Goal: Obtain resource: Obtain resource

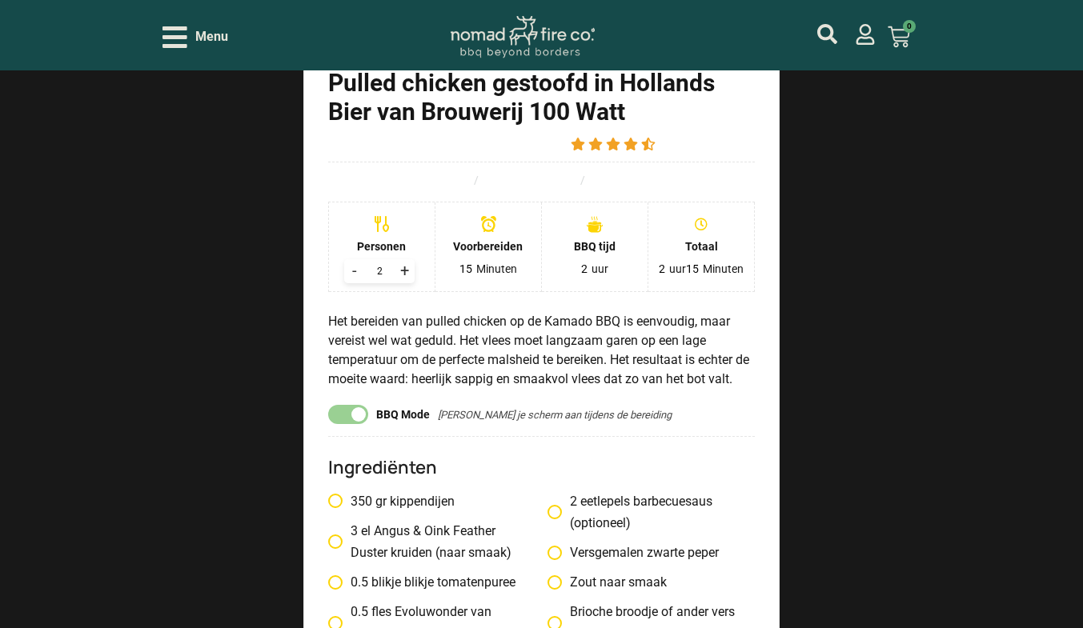
scroll to position [1516, 0]
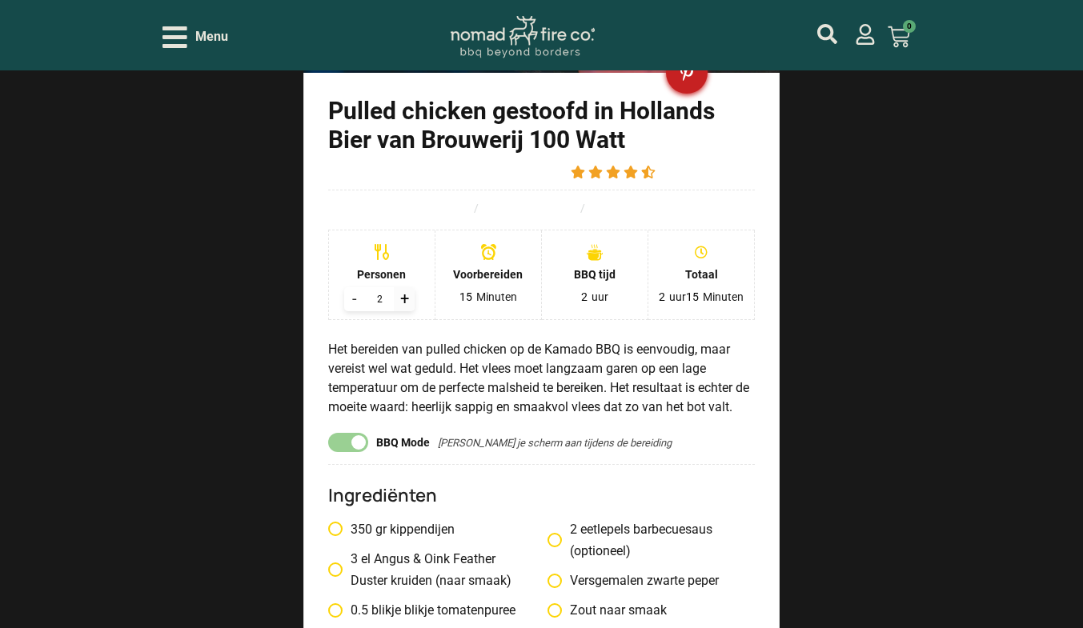
click at [401, 287] on div "+" at bounding box center [404, 299] width 21 height 24
click at [404, 287] on div "+" at bounding box center [404, 299] width 21 height 24
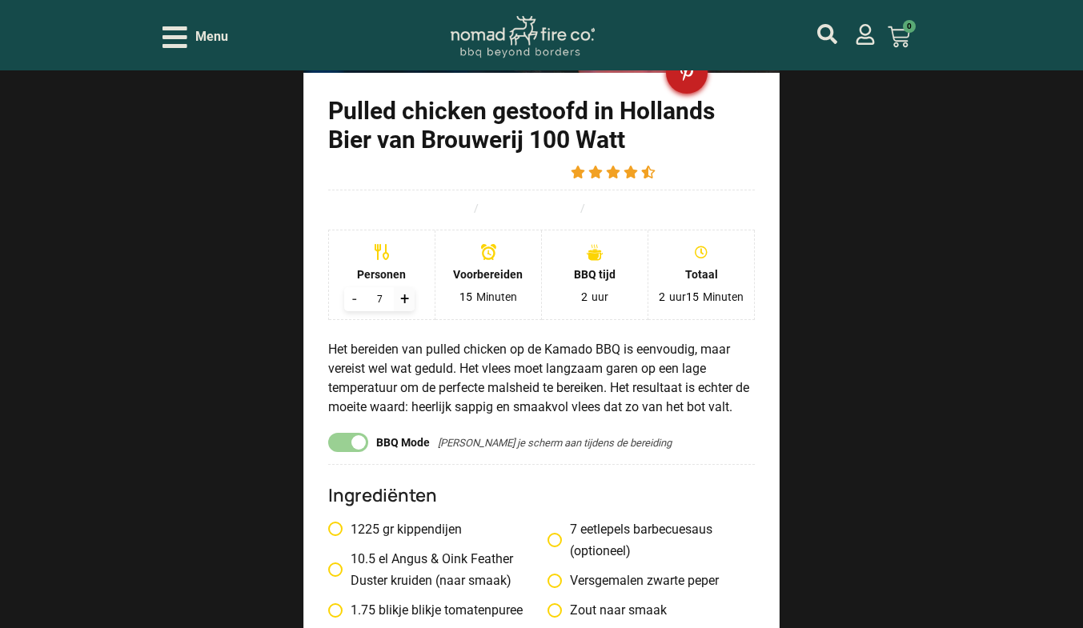
click at [404, 287] on div "+" at bounding box center [404, 299] width 21 height 24
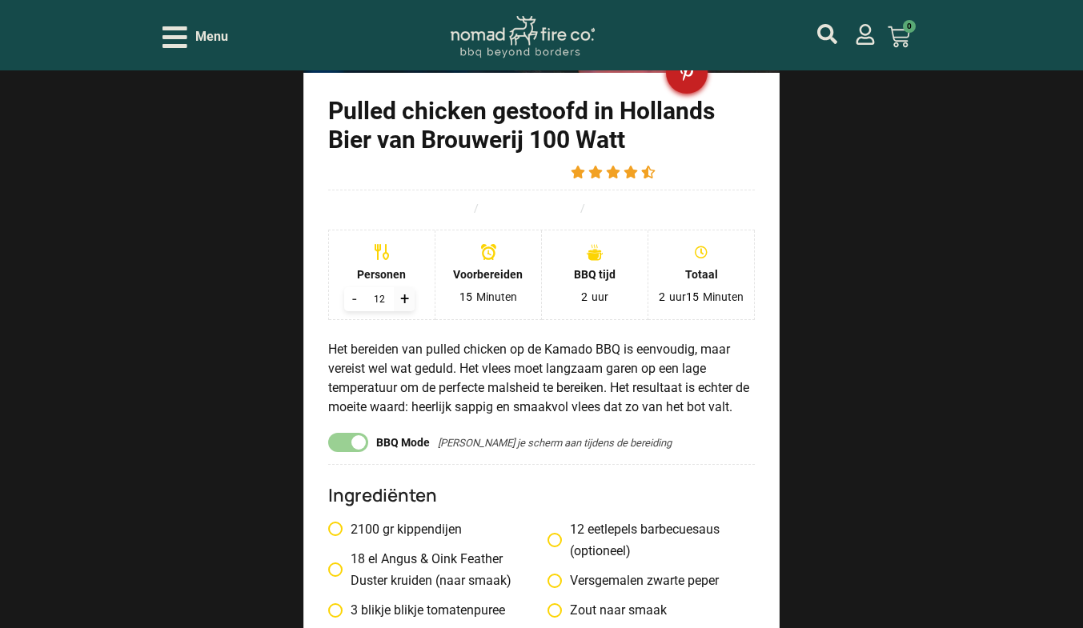
click at [404, 287] on div "+" at bounding box center [404, 299] width 21 height 24
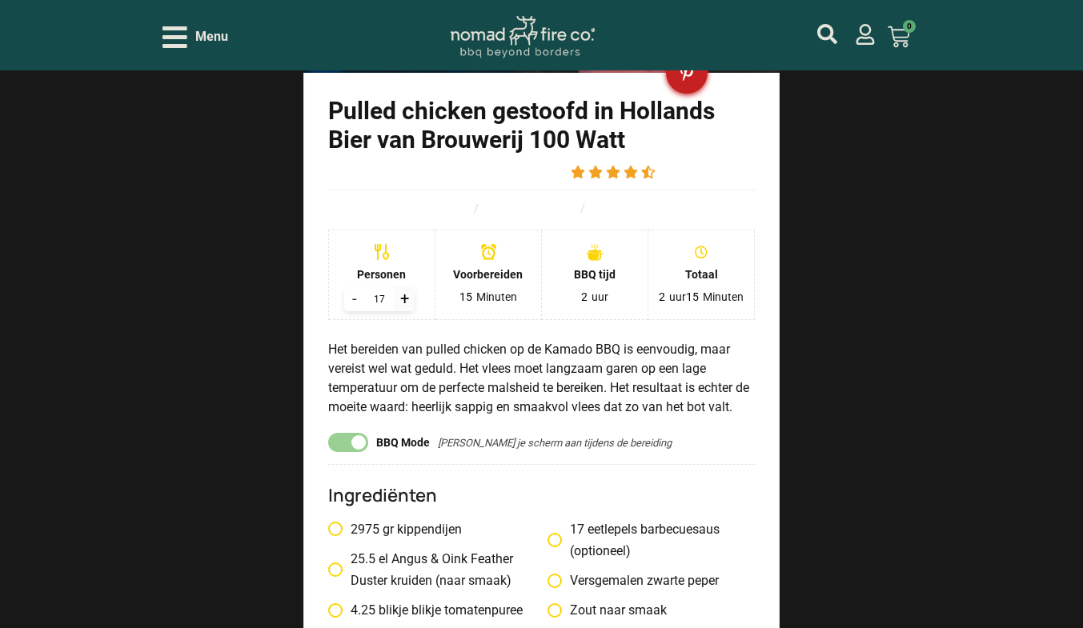
click at [404, 287] on div "+" at bounding box center [404, 299] width 21 height 24
click at [355, 287] on div "-" at bounding box center [354, 299] width 21 height 24
type input "16"
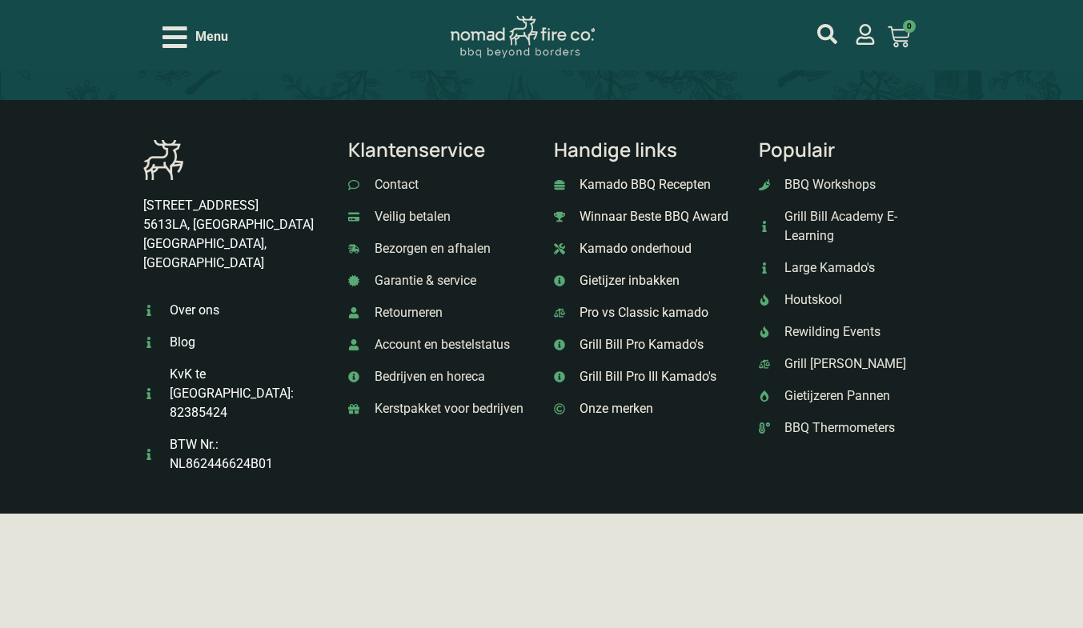
scroll to position [4505, 0]
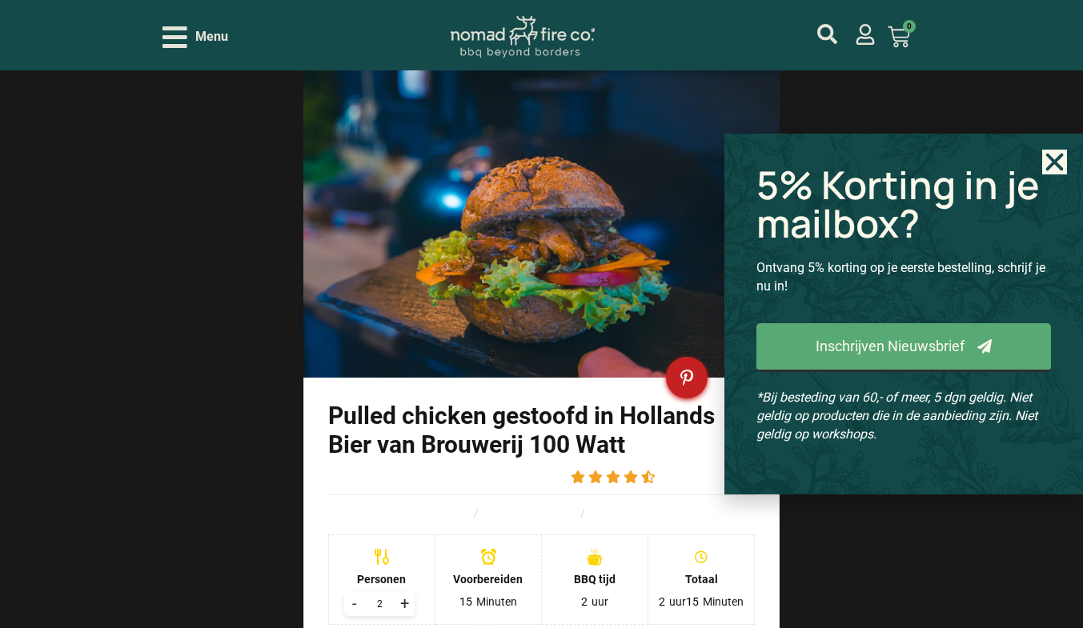
scroll to position [1216, 0]
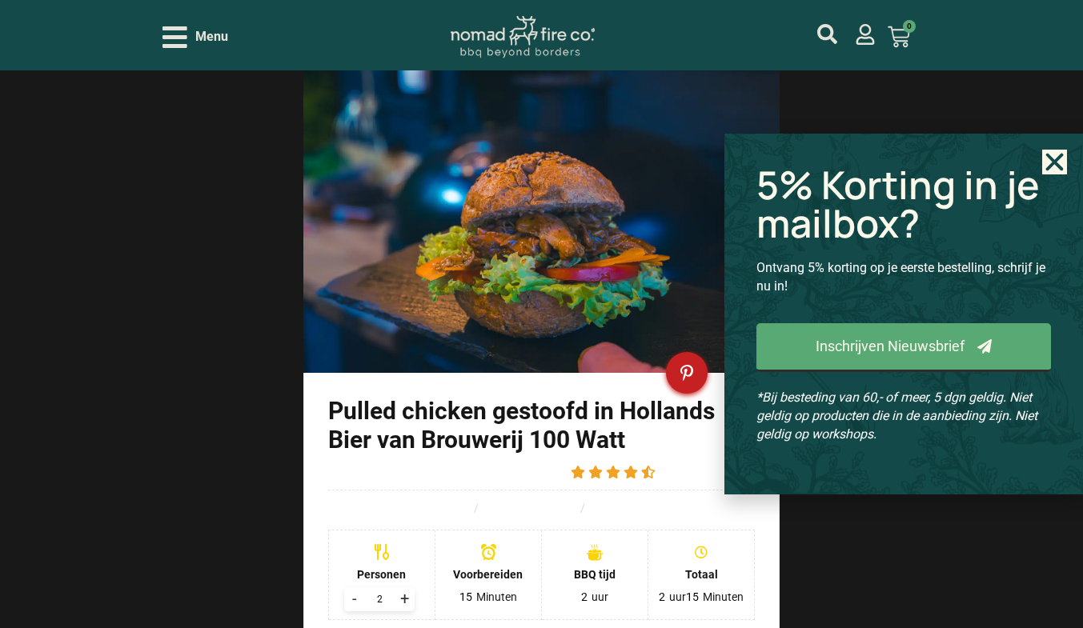
drag, startPoint x: 1034, startPoint y: 167, endPoint x: 1094, endPoint y: 165, distance: 60.1
click at [1034, 167] on h2 "5% Korting in je mailbox?" at bounding box center [903, 204] width 294 height 77
click at [1057, 158] on use "Close" at bounding box center [1055, 163] width 18 height 18
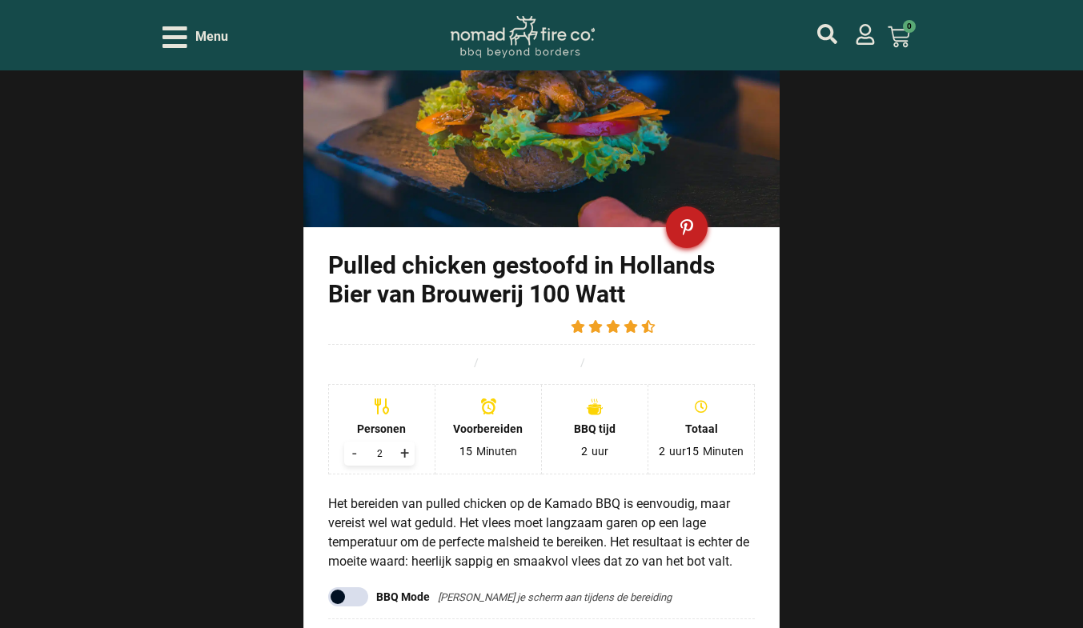
scroll to position [1376, 0]
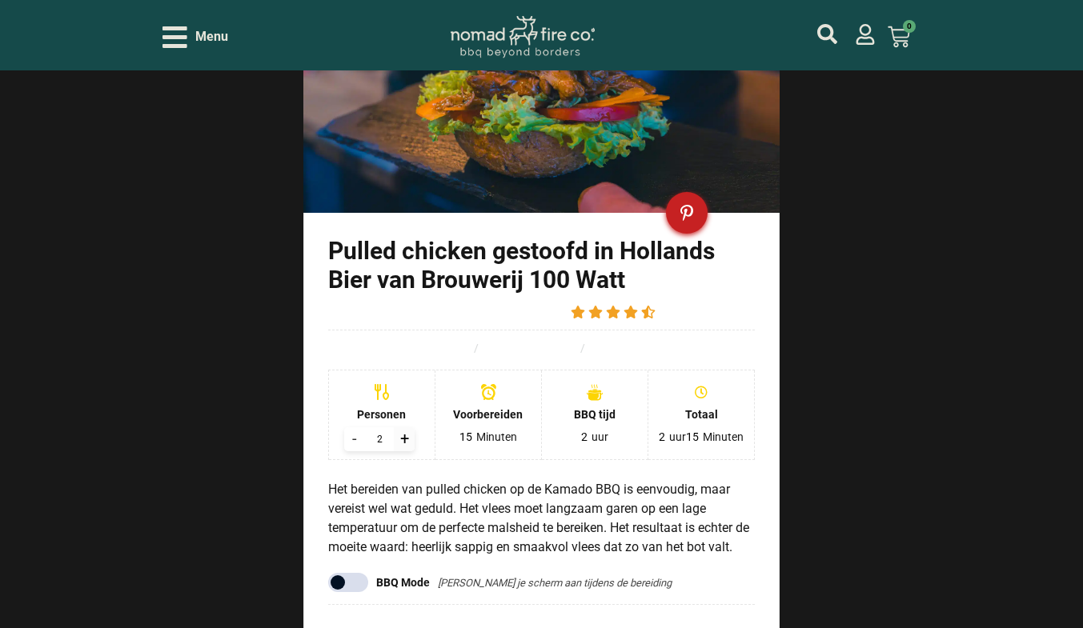
click at [401, 427] on div "+" at bounding box center [404, 439] width 21 height 24
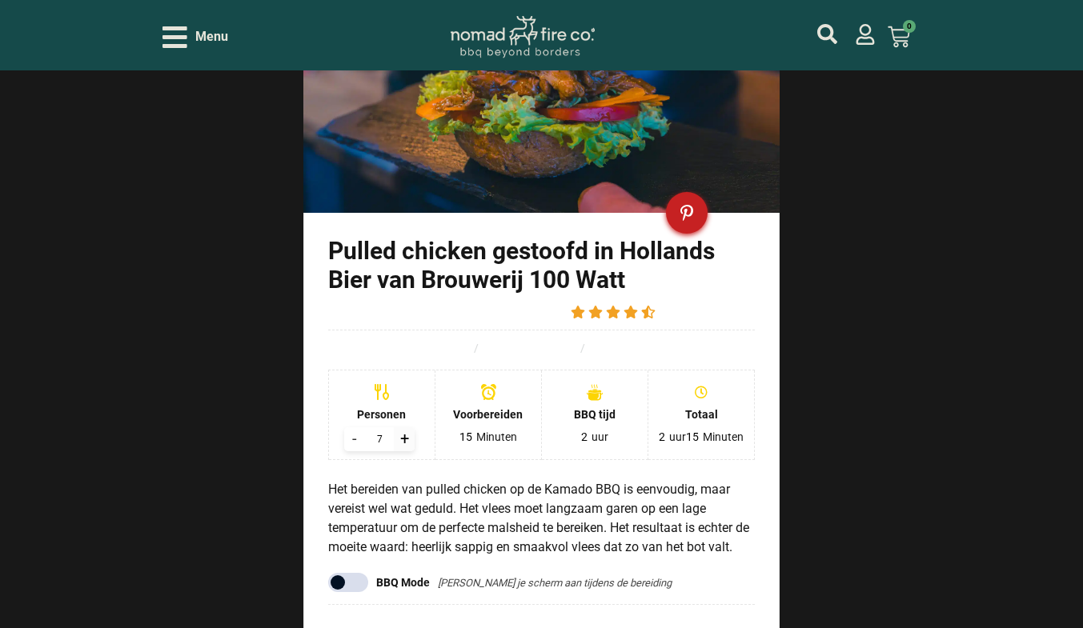
click at [401, 427] on div "+" at bounding box center [404, 439] width 21 height 24
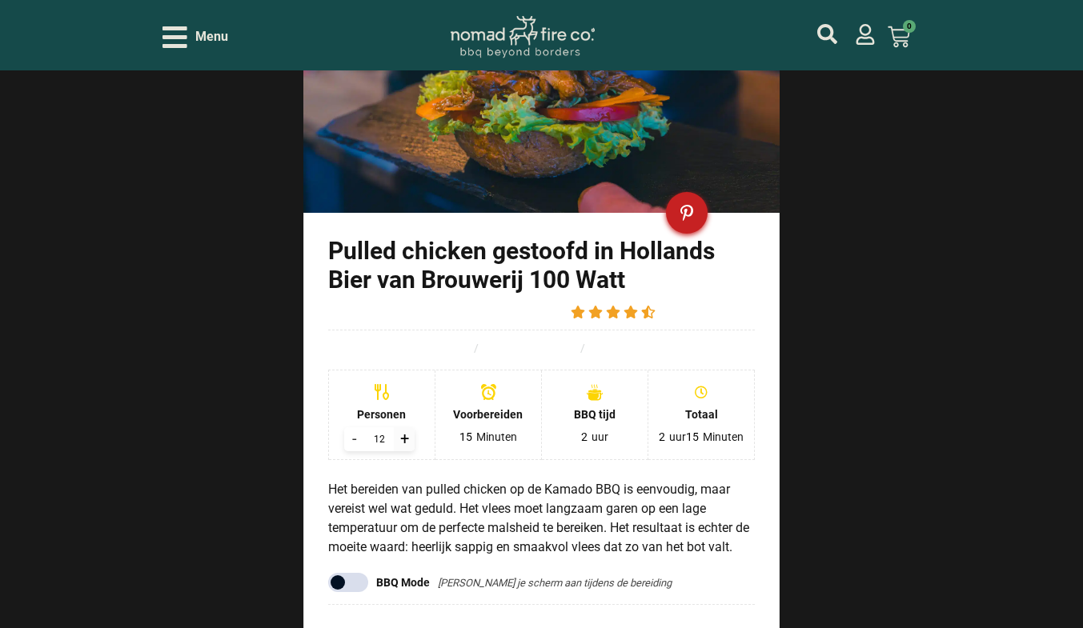
click at [401, 427] on div "+" at bounding box center [404, 439] width 21 height 24
type input "16"
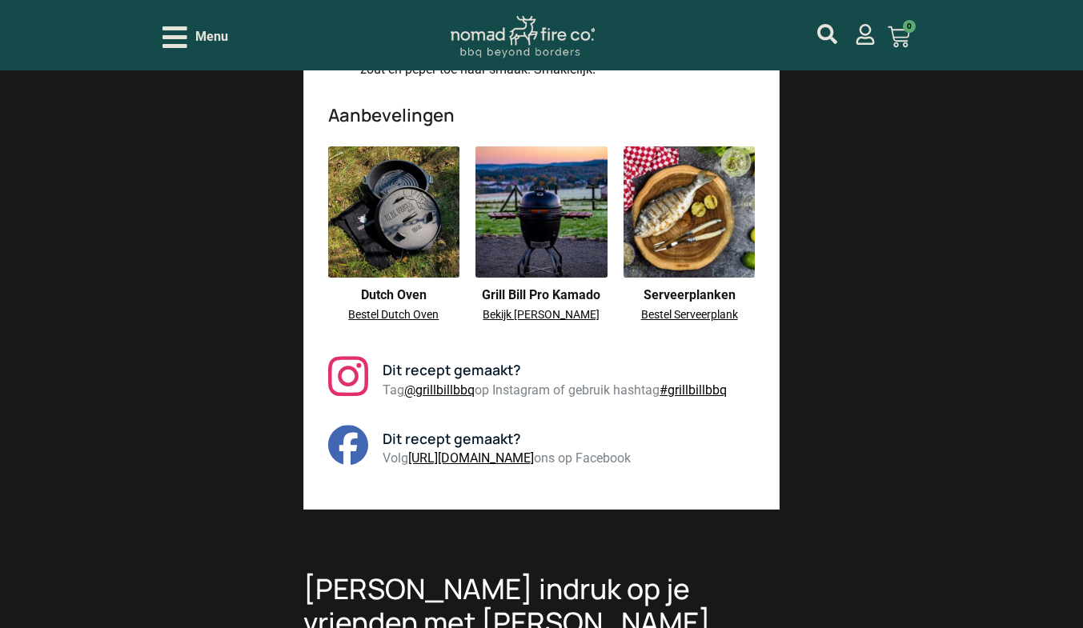
scroll to position [3232, 0]
